Goal: Ask a question: Seek information or help from site administrators or community

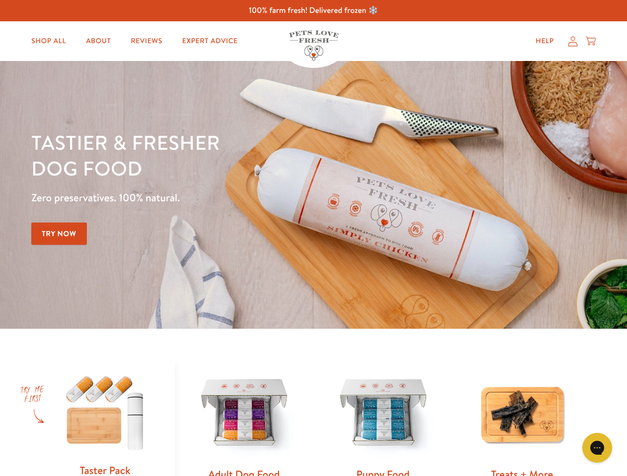
click at [313, 238] on div "Tastier & fresher dog food Zero preservatives. 100% natural. Try Now" at bounding box center [219, 195] width 376 height 131
click at [597, 448] on icon "Gorgias live chat" at bounding box center [596, 447] width 9 height 9
